Goal: Transaction & Acquisition: Purchase product/service

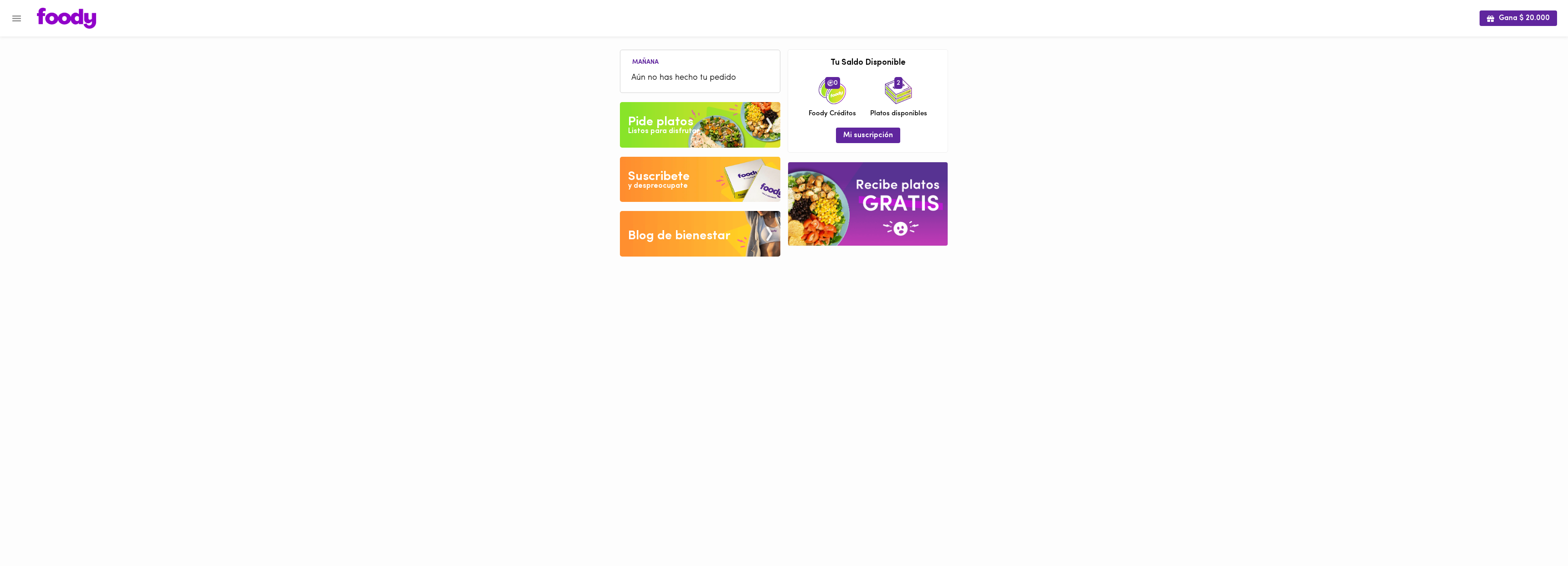
click at [662, 127] on div "Listos para disfrutar" at bounding box center [663, 131] width 71 height 10
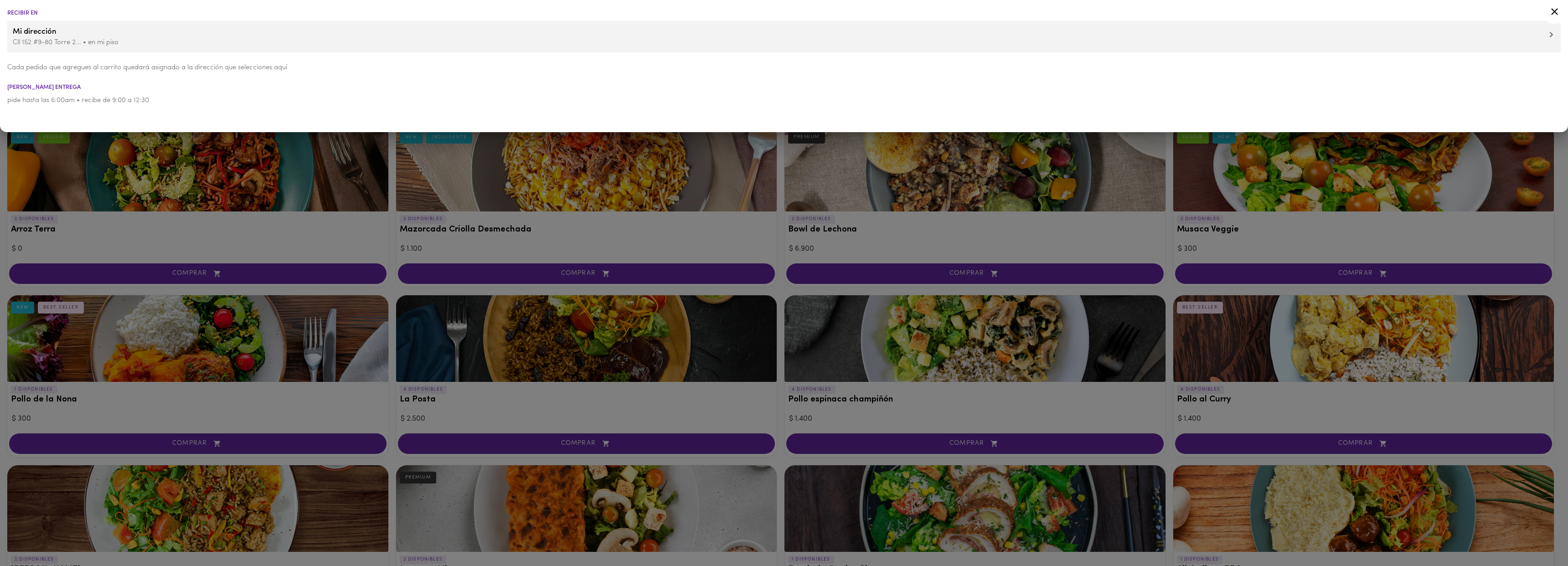
click at [364, 221] on div at bounding box center [784, 283] width 1568 height 566
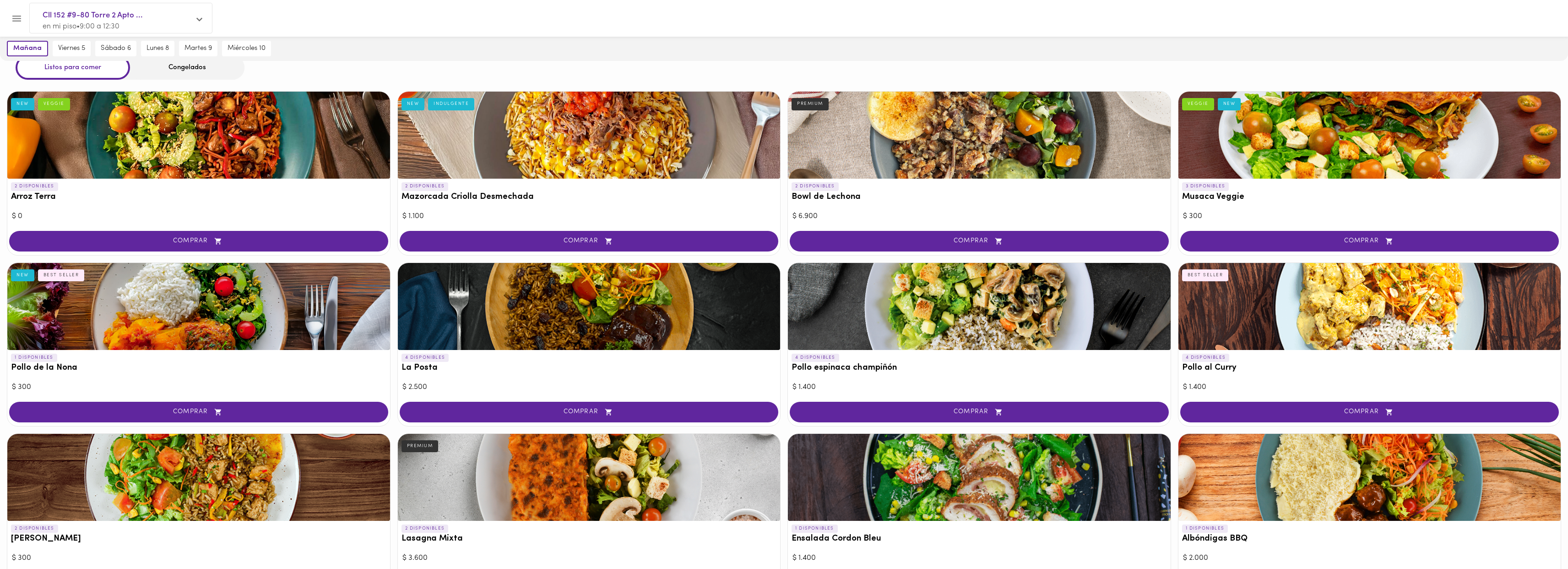
scroll to position [94, 0]
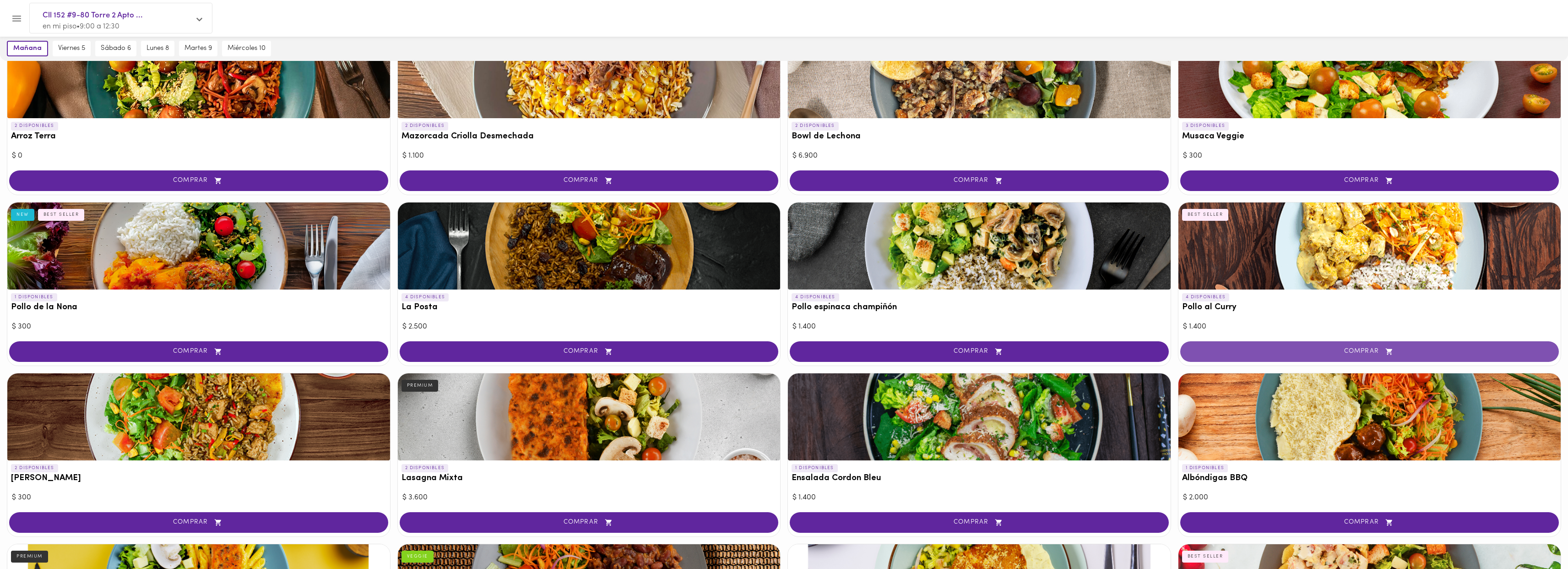
click at [1256, 351] on span "COMPRAR" at bounding box center [1370, 352] width 356 height 8
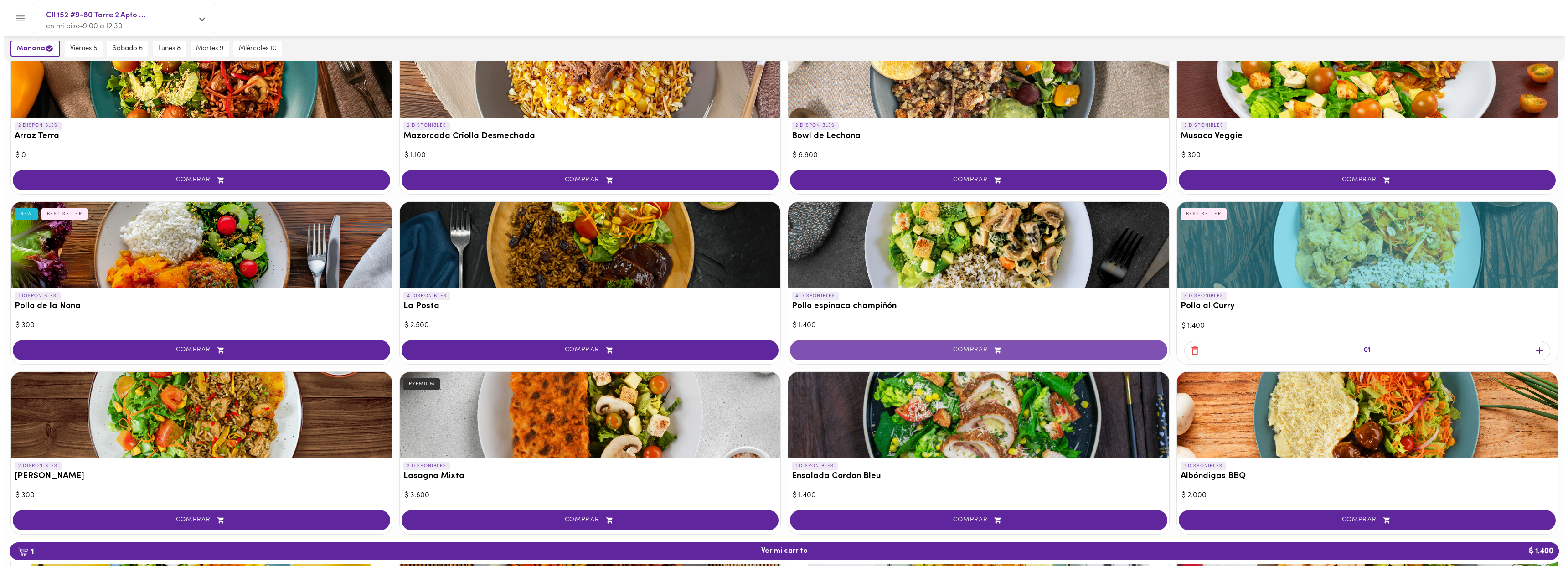
scroll to position [94, 0]
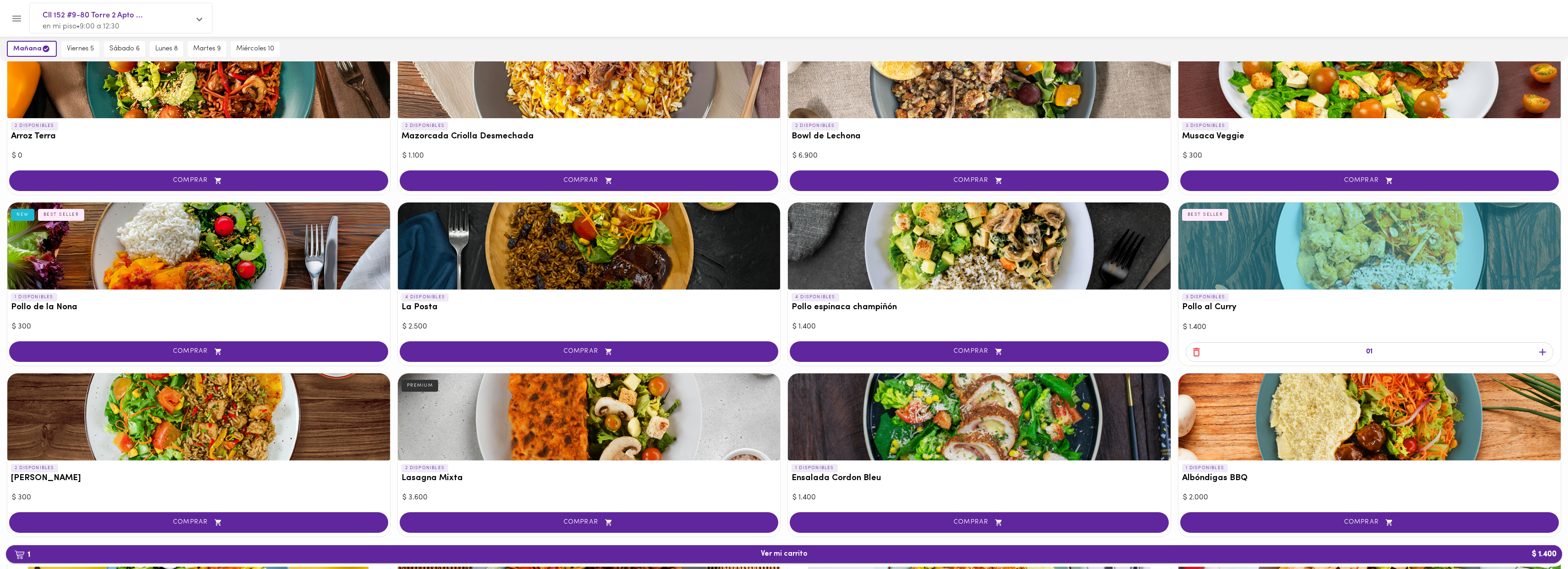
click at [914, 554] on span "1 Ver mi carrito $ 1.400" at bounding box center [784, 554] width 1542 height 9
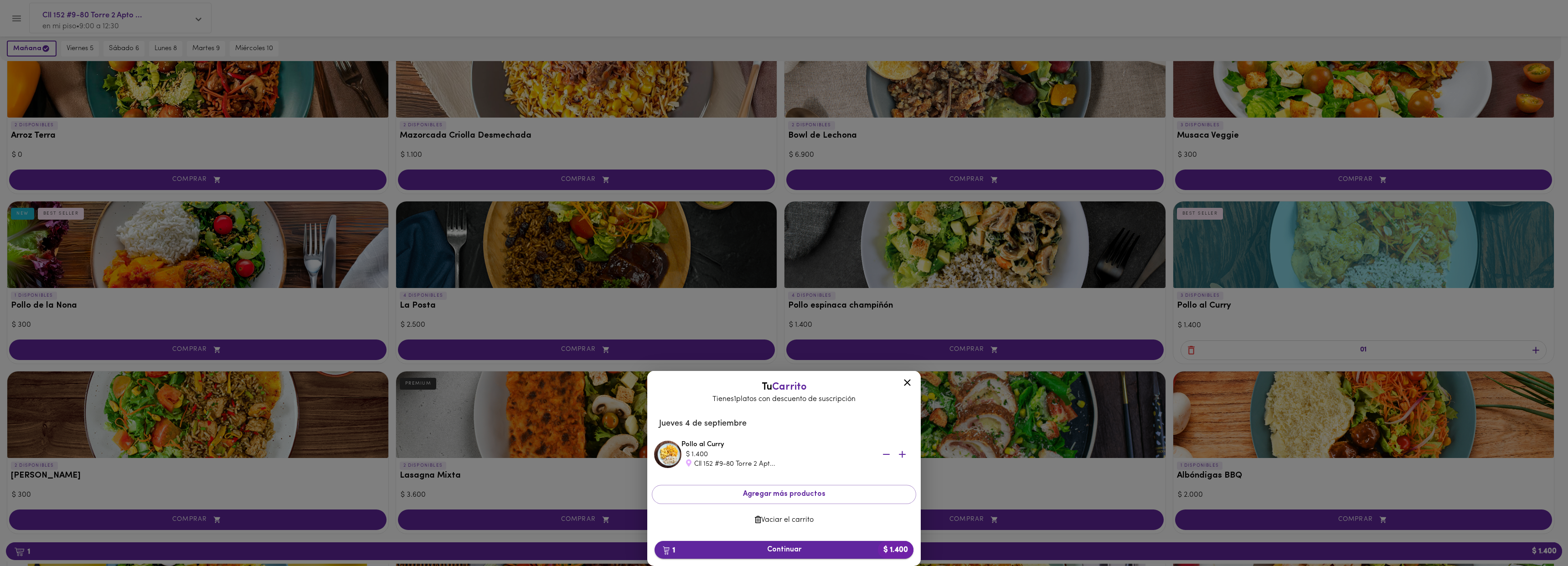
click at [810, 549] on span "1 Continuar $ 1.400" at bounding box center [784, 550] width 244 height 9
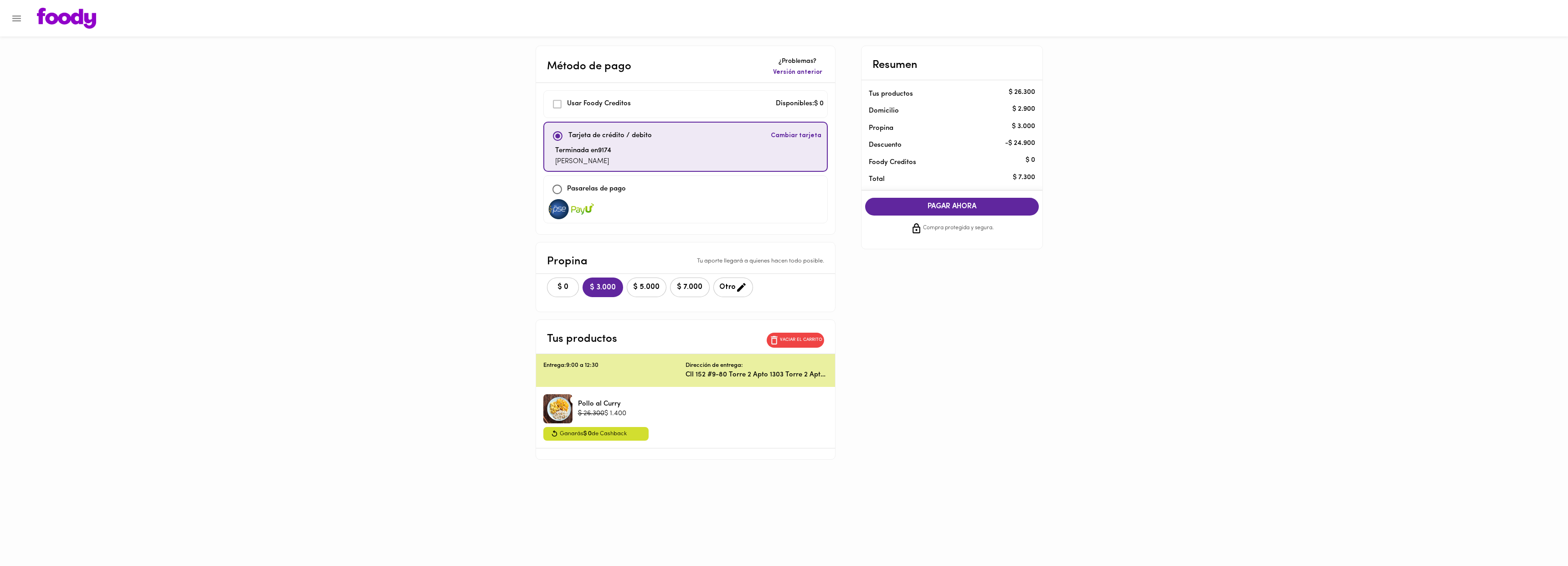
click at [560, 102] on div "Usar Foody Creditos" at bounding box center [602, 104] width 110 height 19
click at [555, 283] on span "$ 0" at bounding box center [563, 287] width 20 height 9
click at [957, 208] on span "PAGAR AHORA" at bounding box center [952, 207] width 156 height 9
